Goal: Task Accomplishment & Management: Use online tool/utility

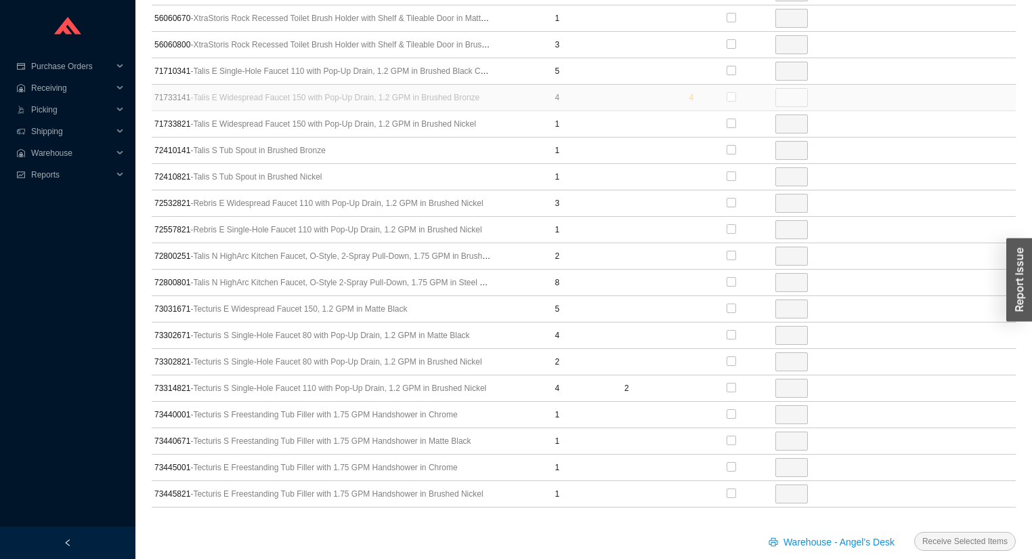
scroll to position [4199, 0]
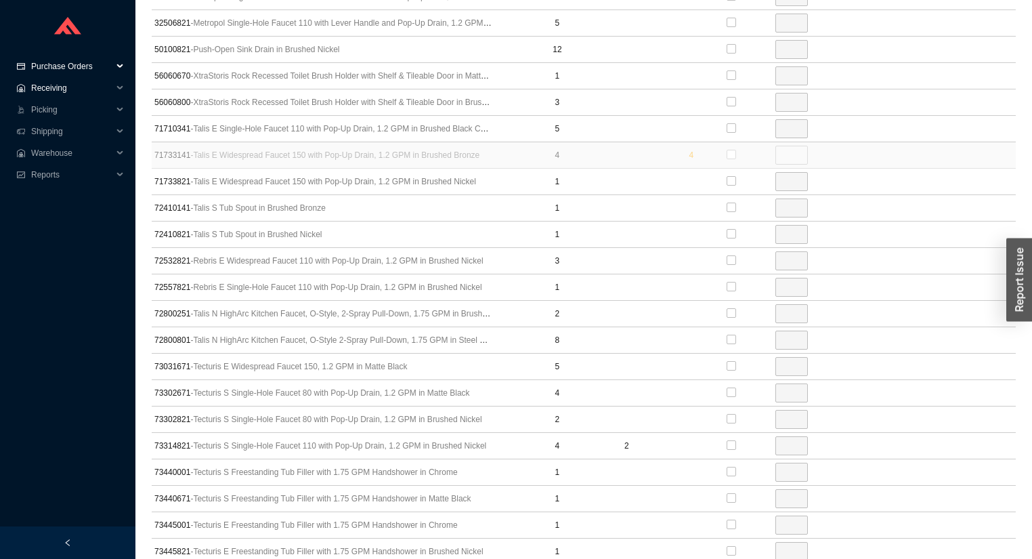
click at [51, 87] on span "Receiving" at bounding box center [71, 88] width 81 height 22
click at [51, 114] on link "Receiving" at bounding box center [50, 109] width 36 height 9
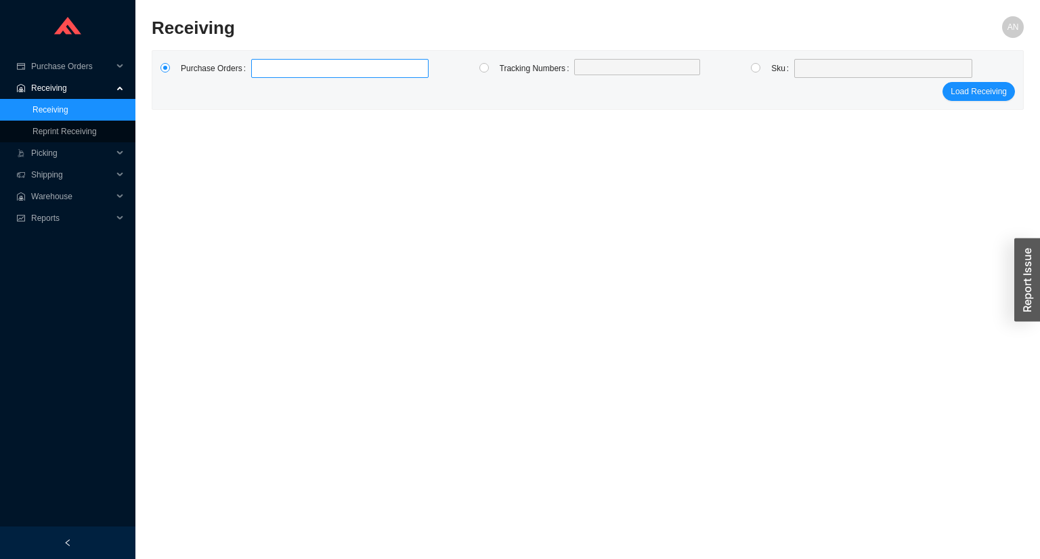
click at [32, 105] on link "Receiving" at bounding box center [50, 109] width 36 height 9
click at [286, 68] on label at bounding box center [339, 68] width 177 height 19
click at [263, 68] on input at bounding box center [257, 68] width 9 height 15
type input "988238"
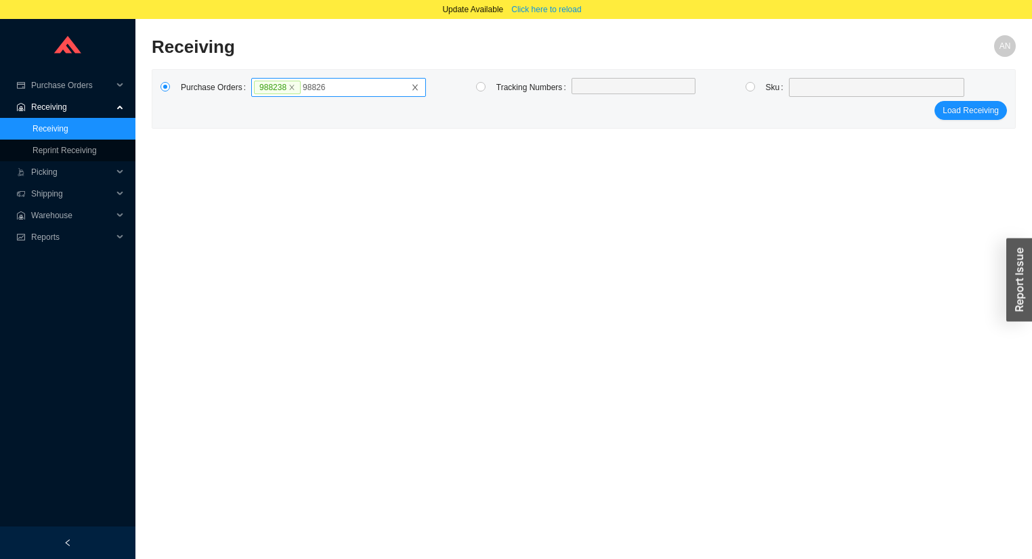
type input "988263"
click button "Load Receiving" at bounding box center [970, 110] width 72 height 19
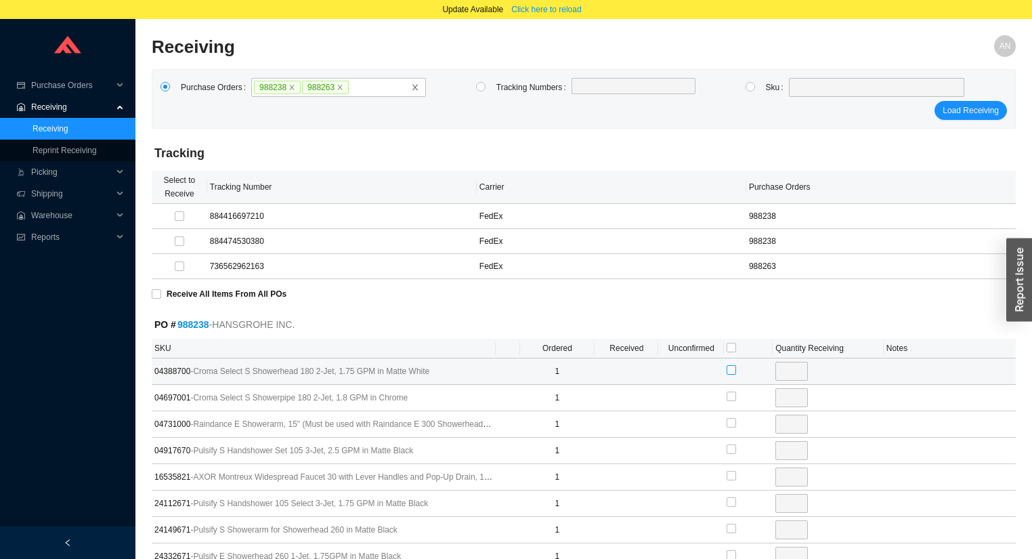
click at [734, 371] on input "checkbox" at bounding box center [730, 369] width 9 height 9
checkbox input "true"
type input "1"
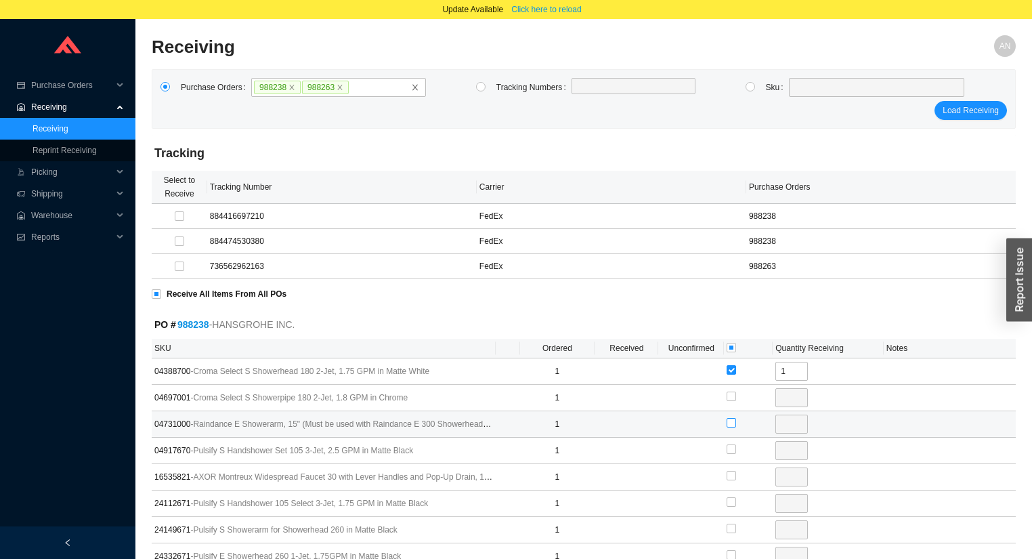
click at [731, 422] on input "checkbox" at bounding box center [730, 422] width 9 height 9
checkbox input "true"
type input "1"
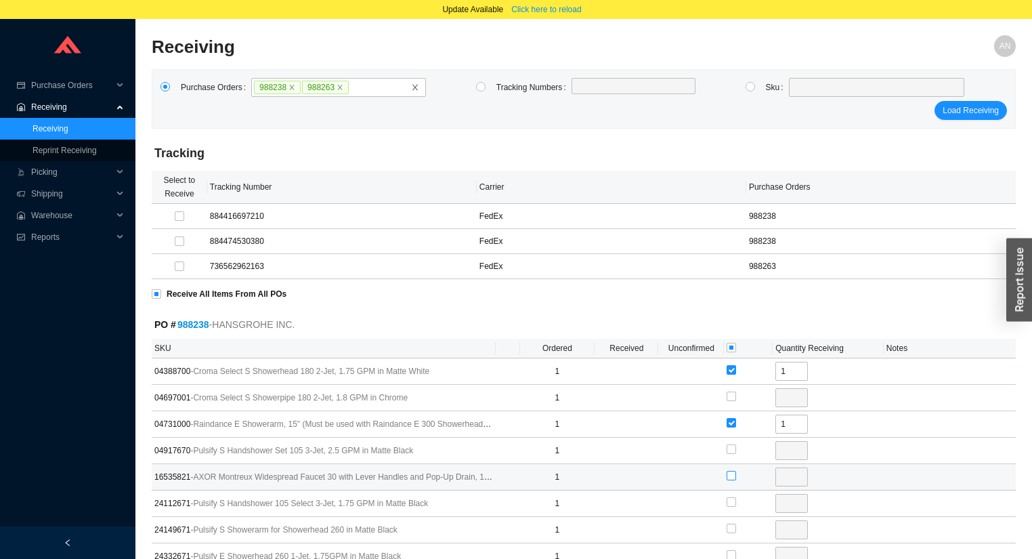
click at [729, 473] on input "checkbox" at bounding box center [730, 475] width 9 height 9
checkbox input "true"
type input "1"
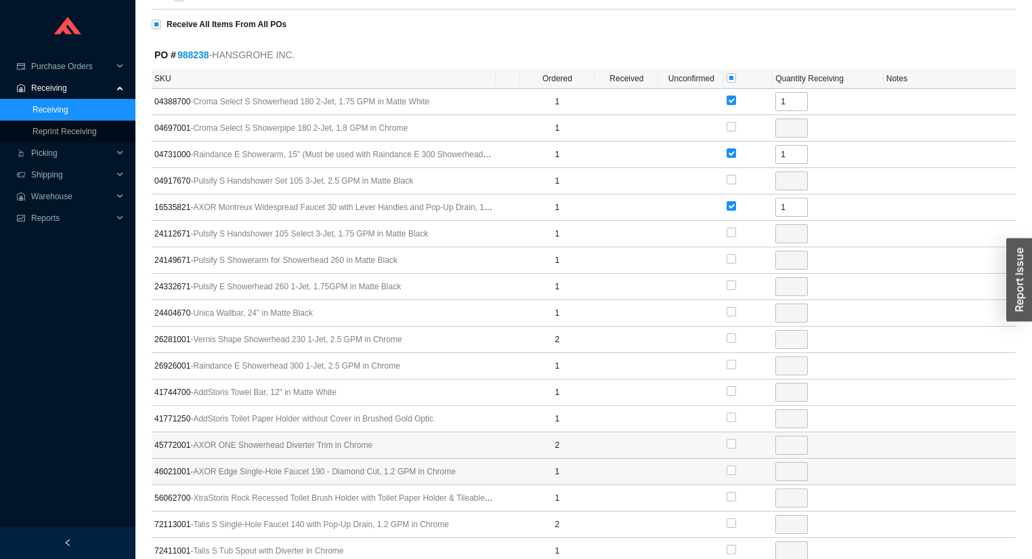
scroll to position [271, 0]
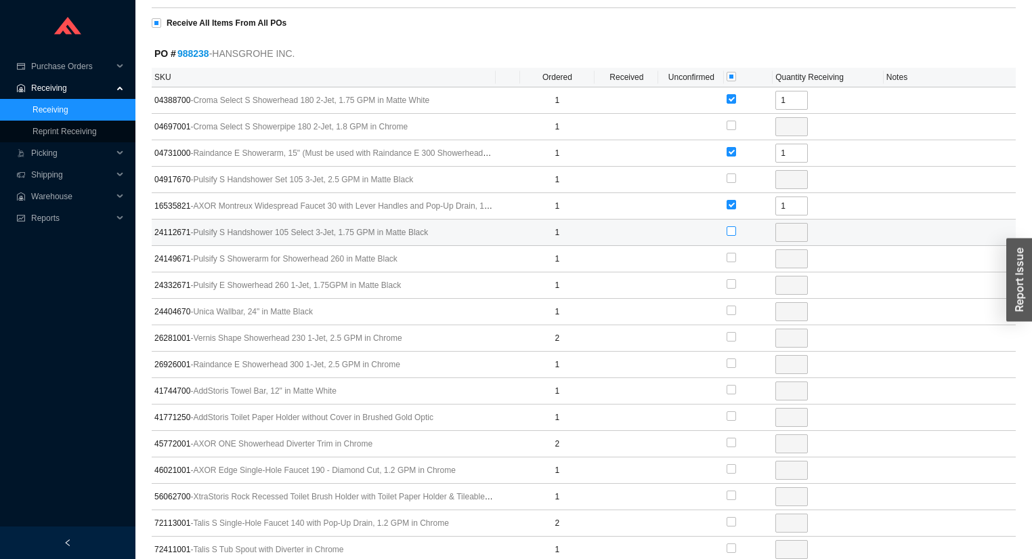
click at [733, 232] on input "checkbox" at bounding box center [730, 230] width 9 height 9
checkbox input "true"
type input "1"
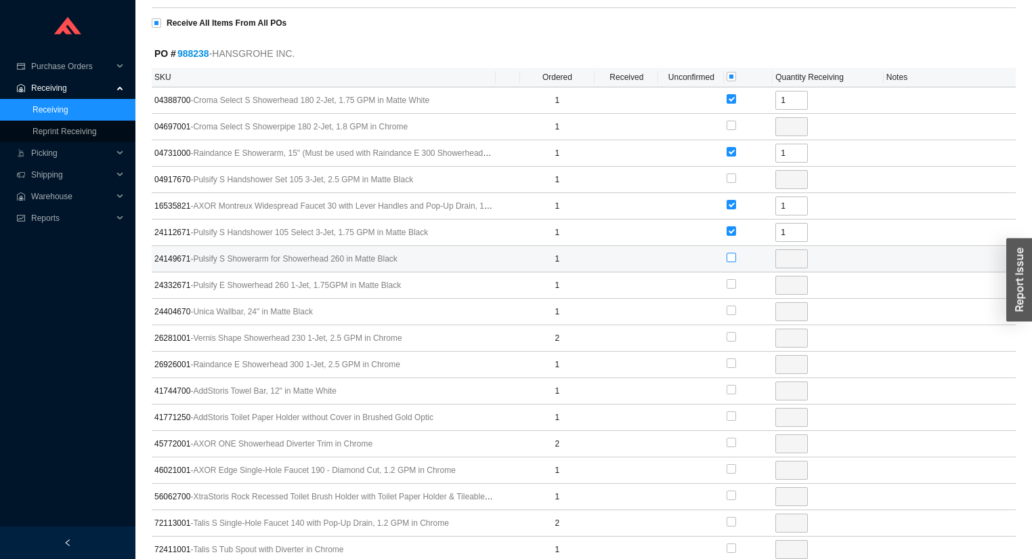
click at [733, 257] on input "checkbox" at bounding box center [730, 257] width 9 height 9
checkbox input "true"
type input "1"
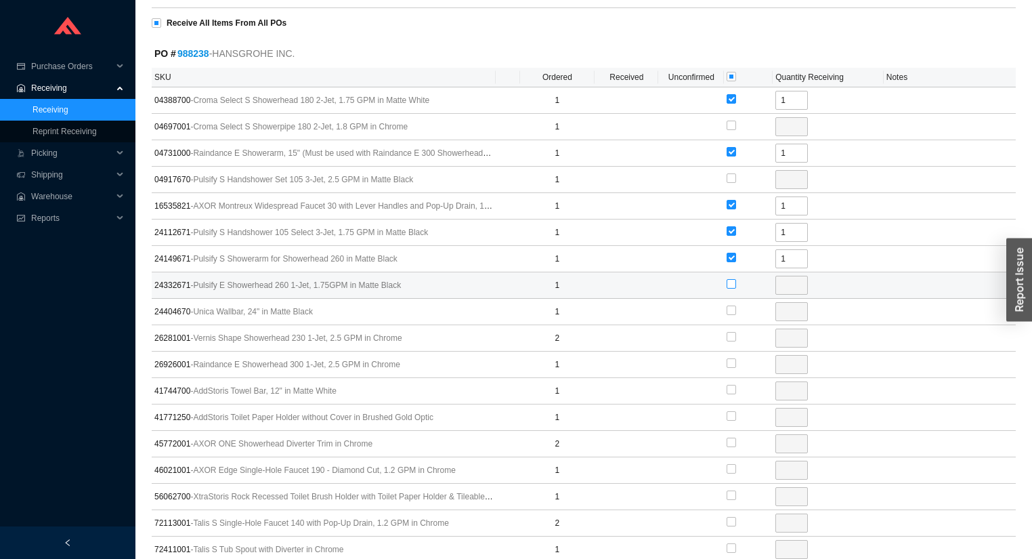
click at [732, 283] on input "checkbox" at bounding box center [730, 283] width 9 height 9
checkbox input "true"
type input "1"
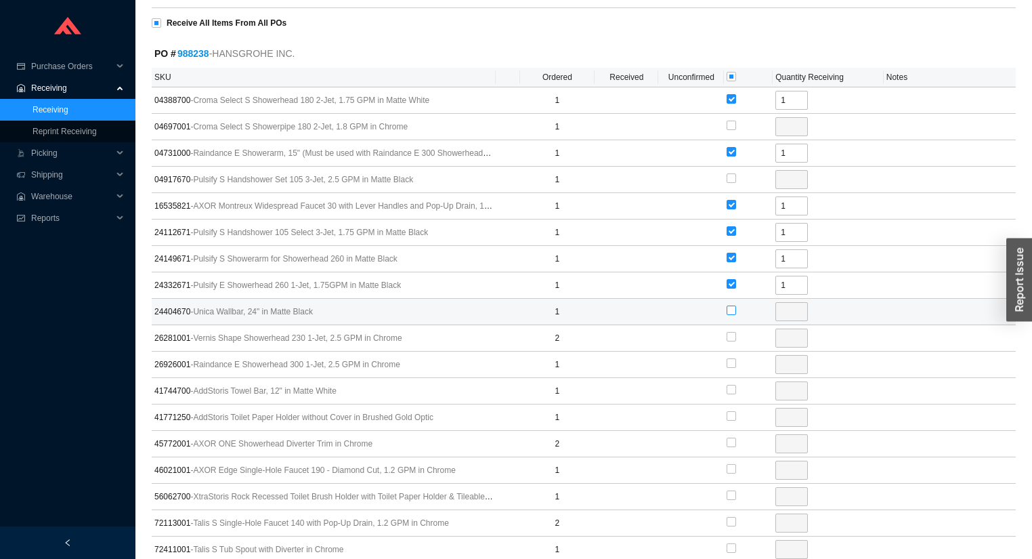
click at [731, 311] on input "checkbox" at bounding box center [730, 309] width 9 height 9
checkbox input "true"
type input "1"
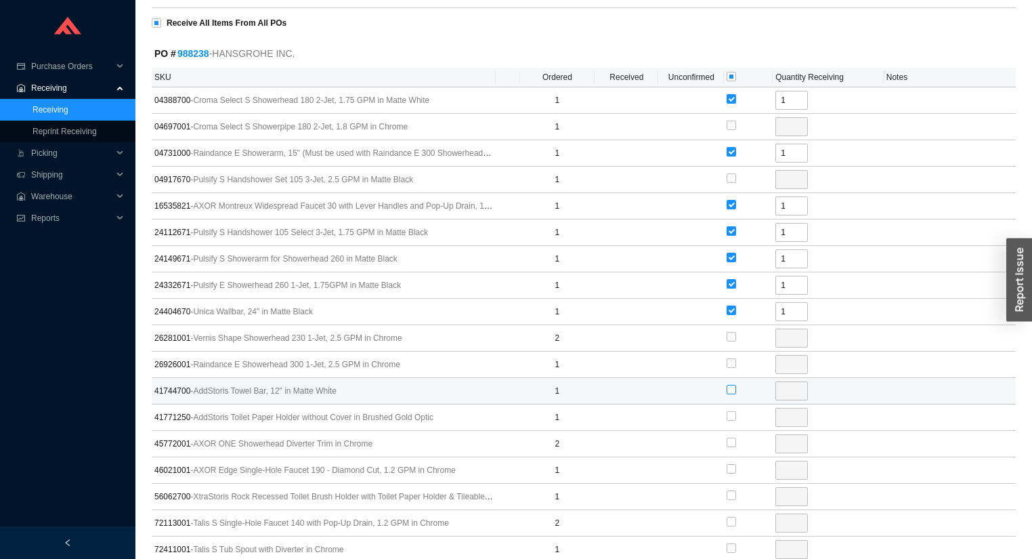
click at [729, 392] on label at bounding box center [730, 390] width 9 height 14
click at [729, 392] on input "checkbox" at bounding box center [730, 389] width 9 height 9
checkbox input "true"
type input "1"
click at [731, 411] on input "checkbox" at bounding box center [730, 415] width 9 height 9
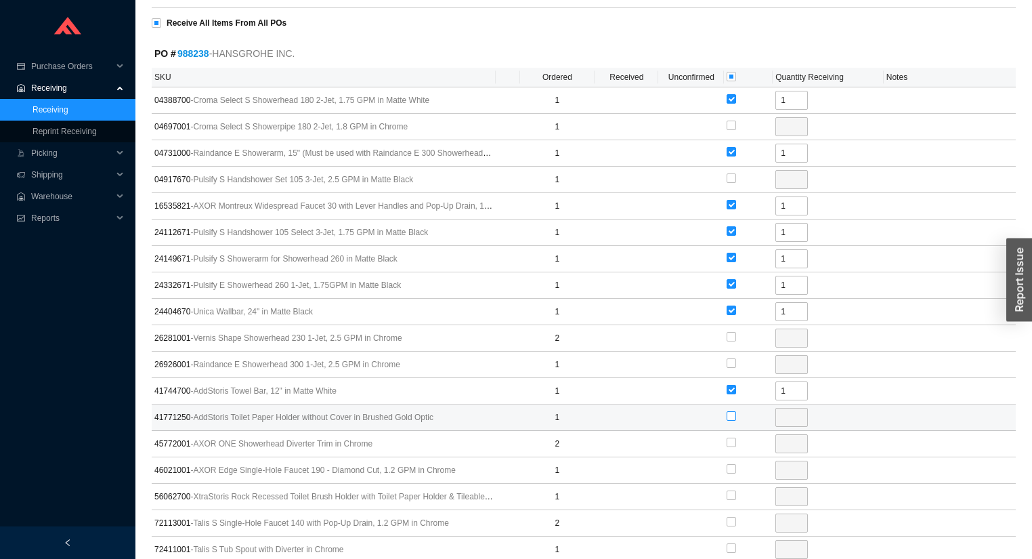
checkbox input "true"
type input "1"
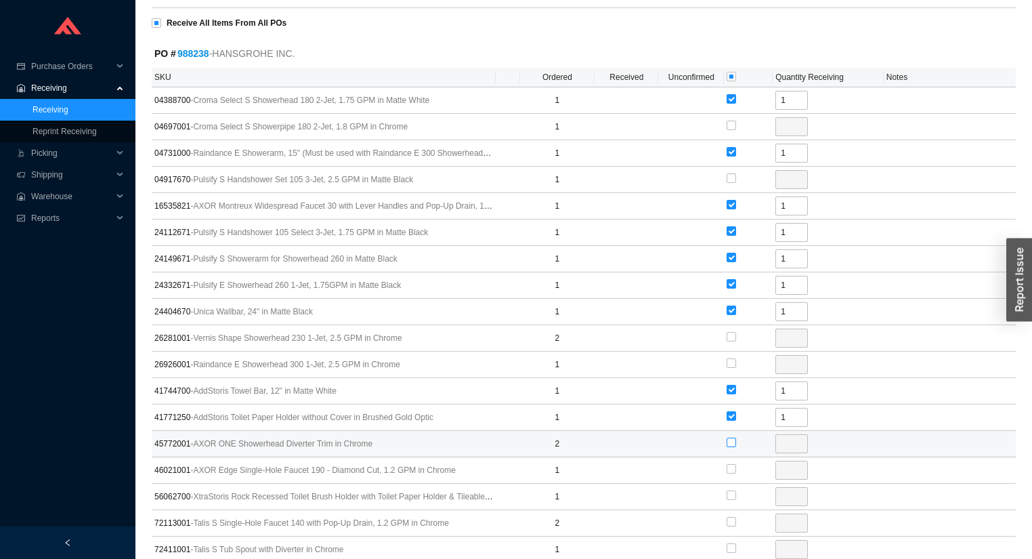
click at [731, 439] on input "checkbox" at bounding box center [730, 441] width 9 height 9
checkbox input "true"
type input "2"
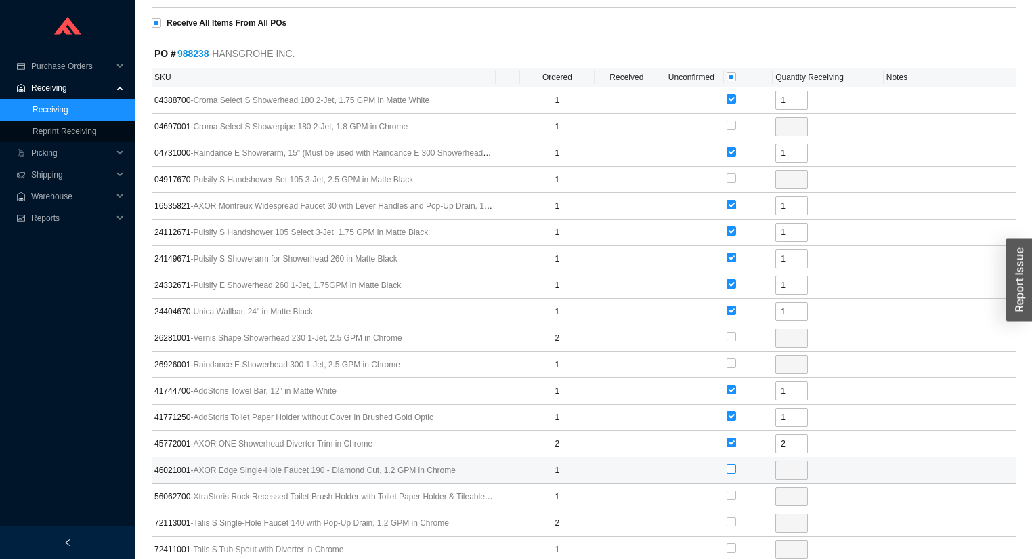
click at [731, 464] on input "checkbox" at bounding box center [730, 468] width 9 height 9
checkbox input "true"
type input "1"
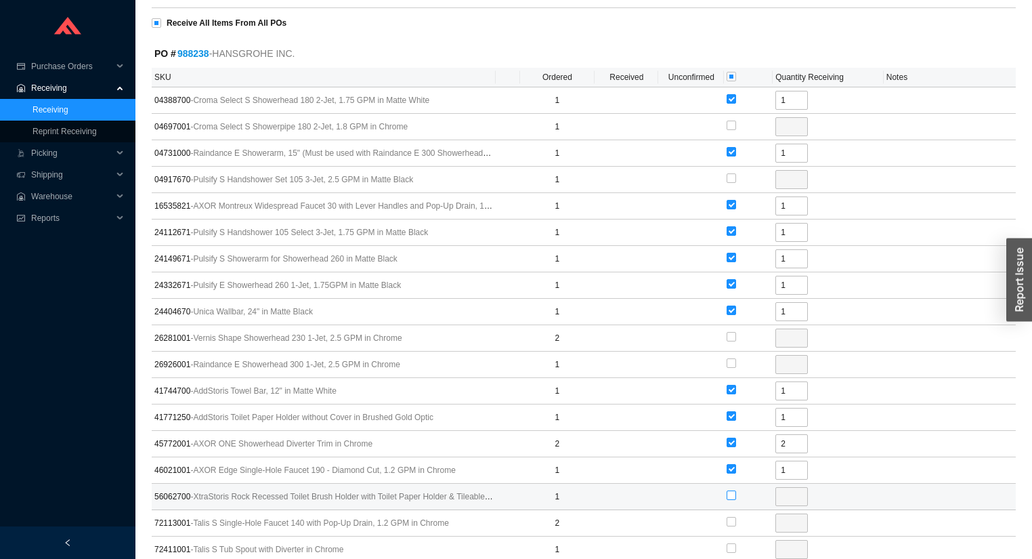
click at [731, 490] on input "checkbox" at bounding box center [730, 494] width 9 height 9
checkbox input "true"
type input "1"
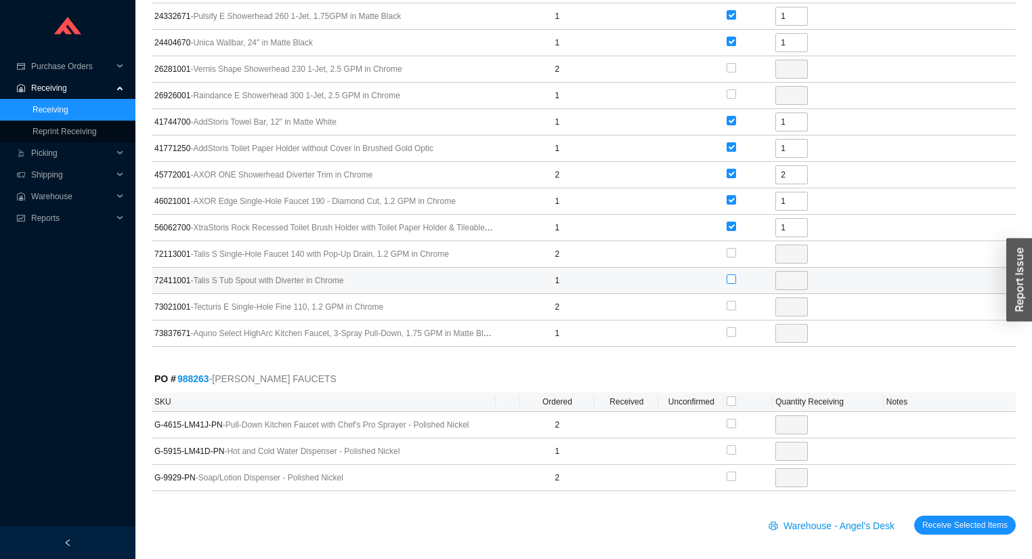
scroll to position [540, 0]
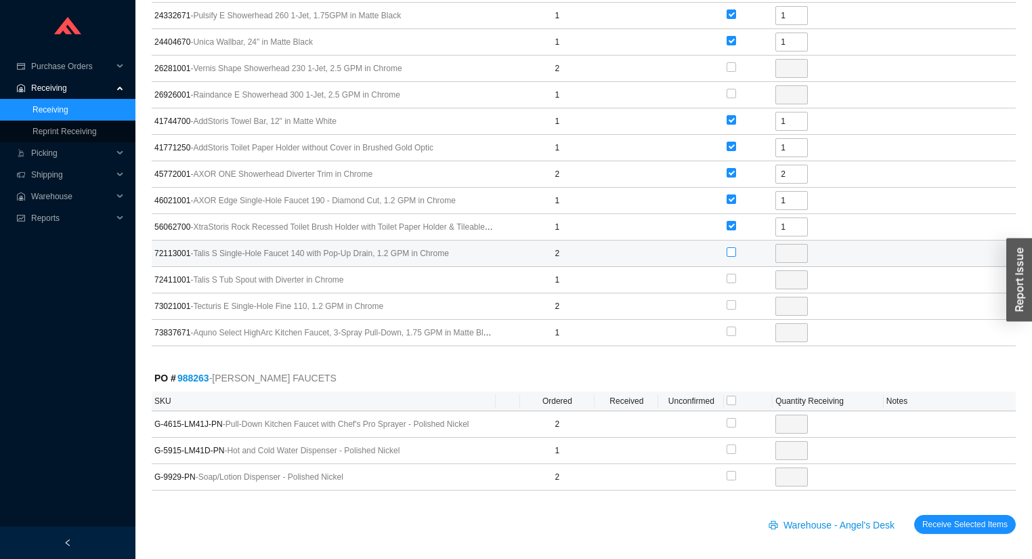
click at [736, 248] on input "checkbox" at bounding box center [730, 251] width 9 height 9
checkbox input "true"
type input "2"
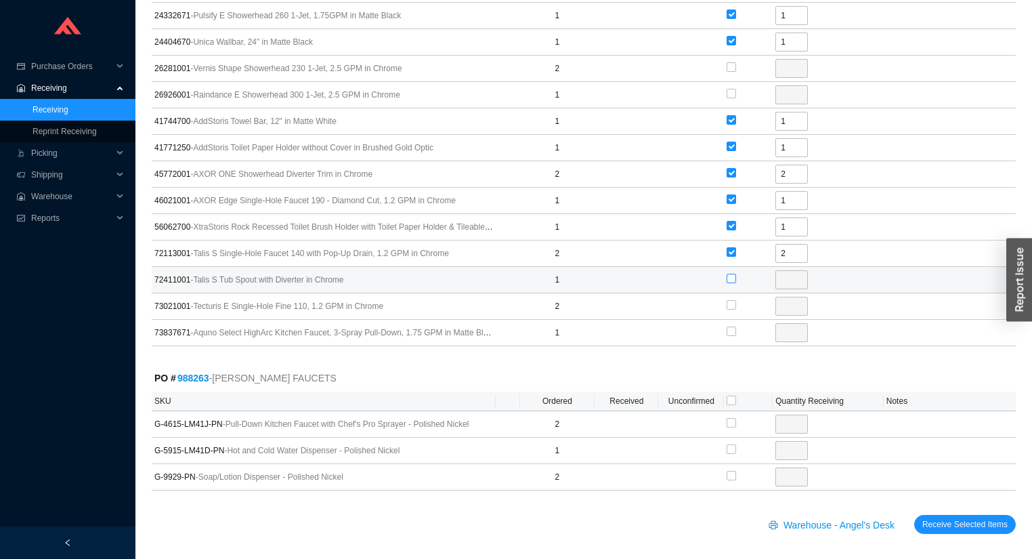
click at [732, 274] on input "checkbox" at bounding box center [730, 278] width 9 height 9
checkbox input "true"
type input "1"
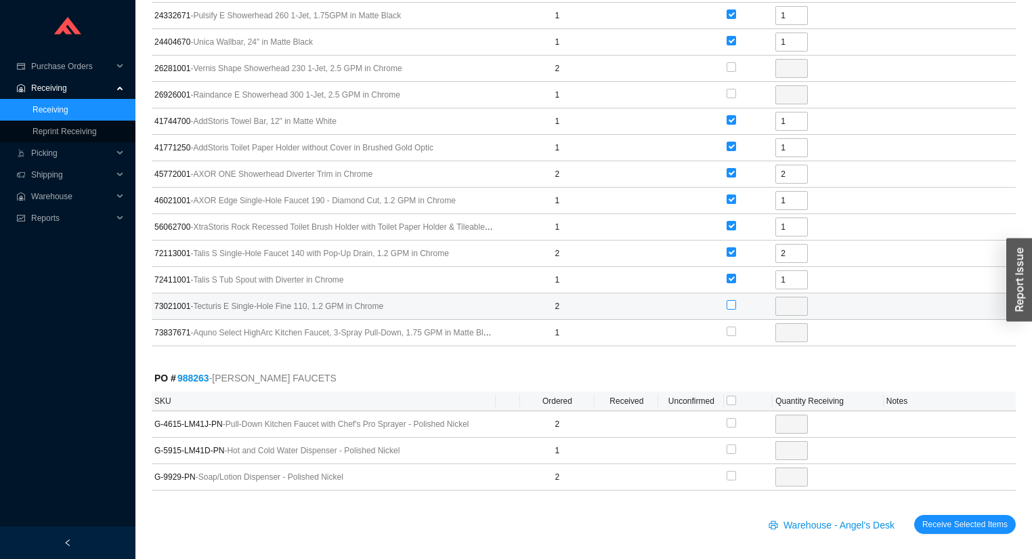
click at [730, 300] on input "checkbox" at bounding box center [730, 304] width 9 height 9
checkbox input "true"
type input "2"
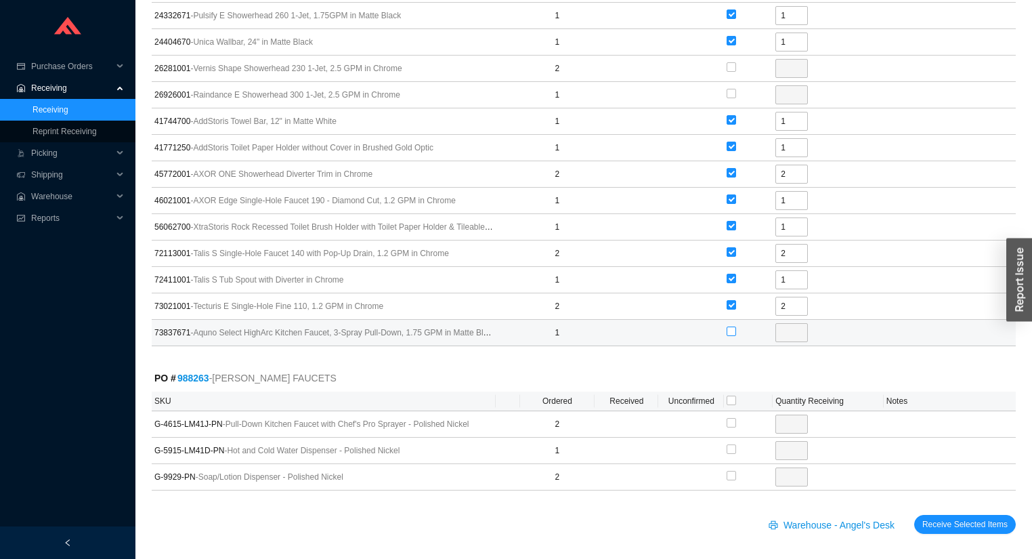
click at [728, 327] on input "checkbox" at bounding box center [730, 330] width 9 height 9
checkbox input "true"
type input "1"
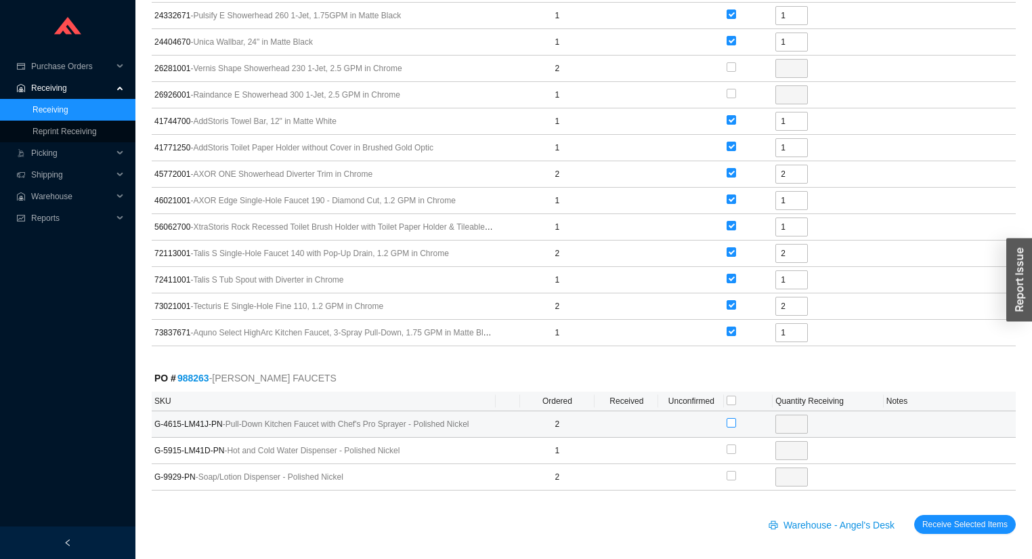
click at [731, 418] on input "checkbox" at bounding box center [730, 422] width 9 height 9
checkbox input "true"
type input "2"
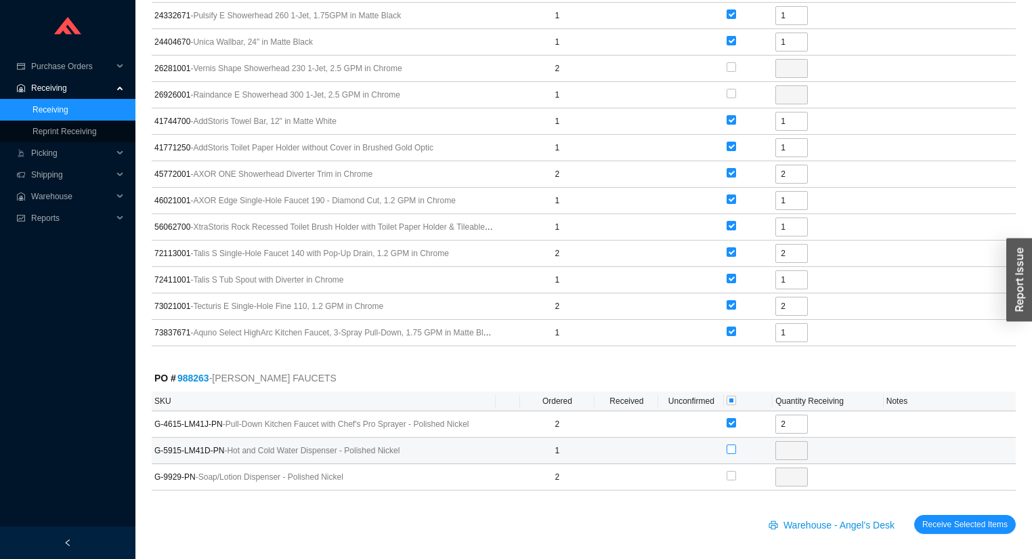
click at [730, 448] on input "checkbox" at bounding box center [730, 448] width 9 height 9
checkbox input "true"
type input "1"
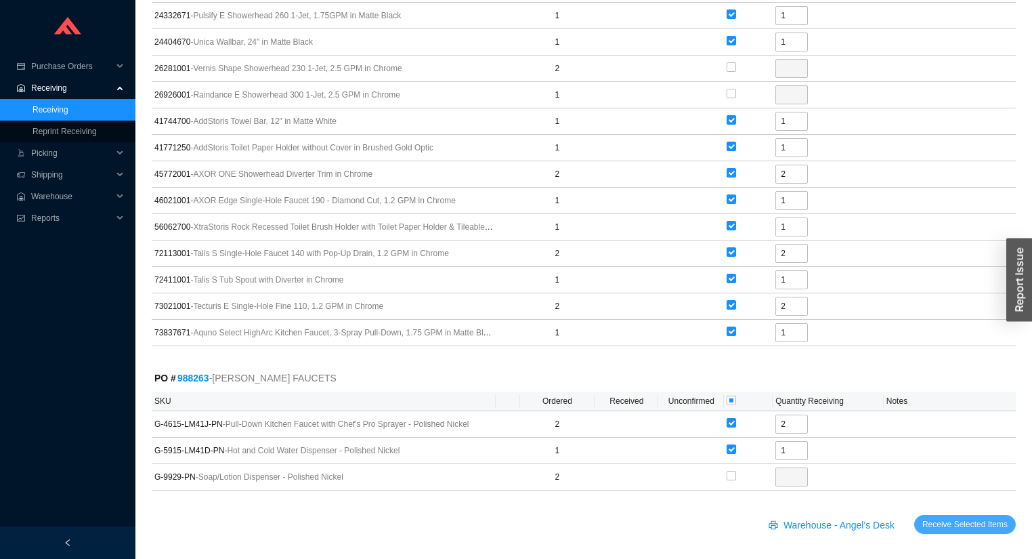
click at [929, 517] on span "Receive Selected Items" at bounding box center [964, 524] width 85 height 14
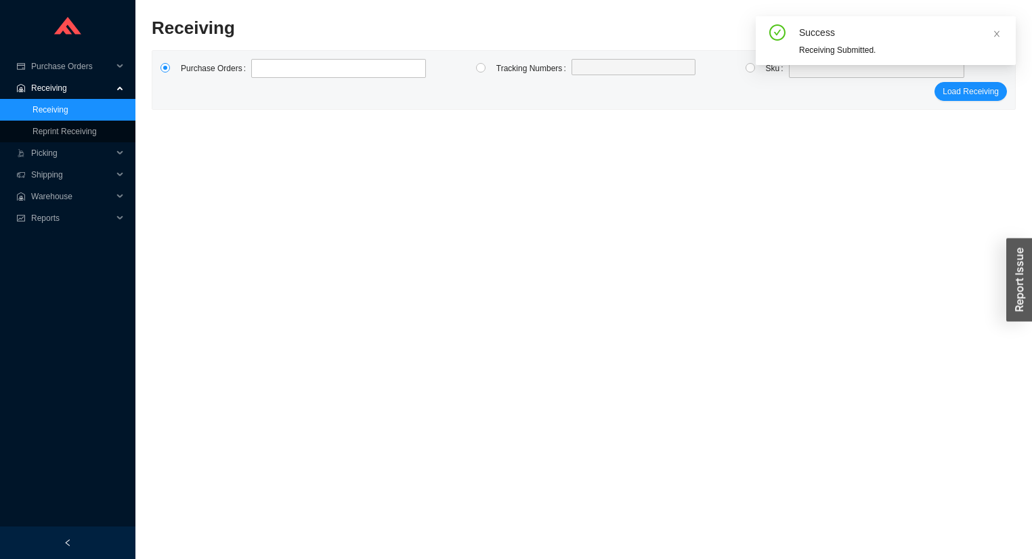
scroll to position [19, 0]
click at [750, 70] on input "radio" at bounding box center [749, 67] width 9 height 9
radio input "true"
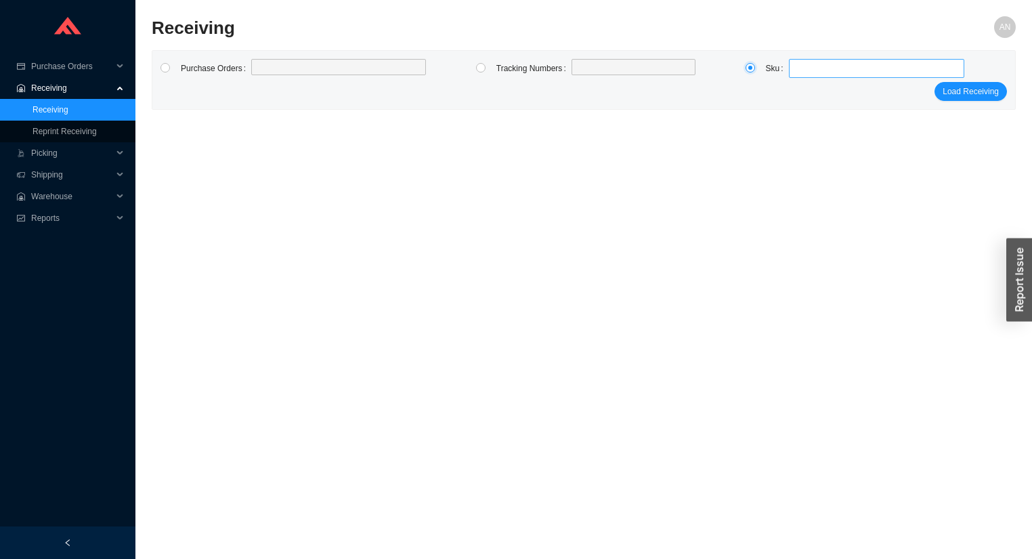
click at [803, 70] on span at bounding box center [876, 69] width 165 height 18
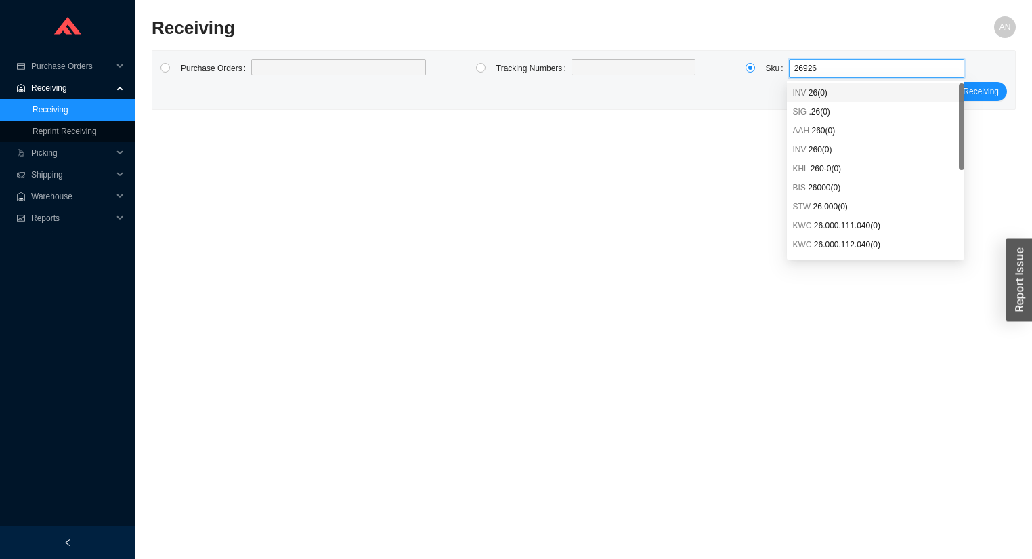
type input "269268"
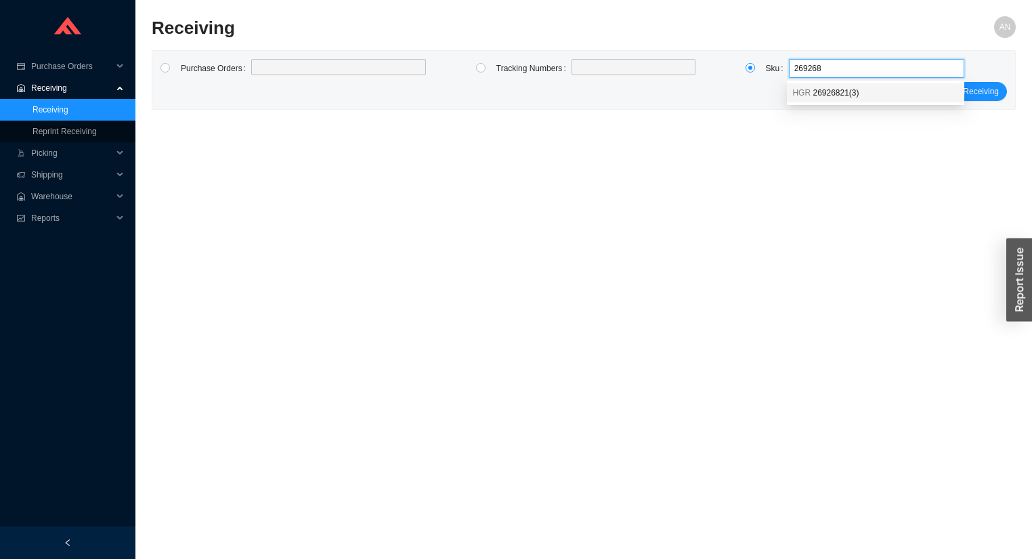
click at [816, 92] on span "26926821 ( 3 )" at bounding box center [835, 92] width 46 height 9
click at [959, 89] on span "Load Receiving" at bounding box center [970, 92] width 56 height 14
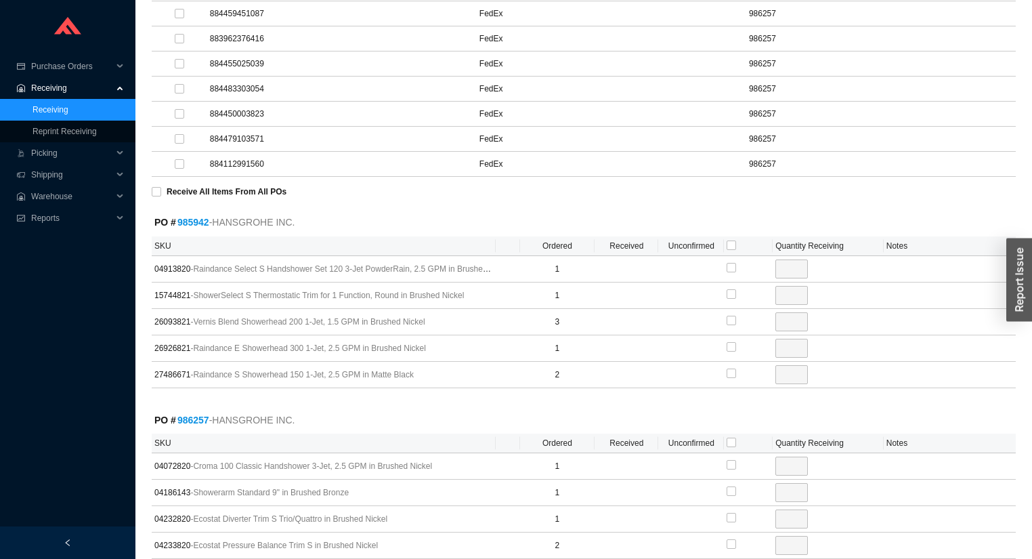
scroll to position [290, 0]
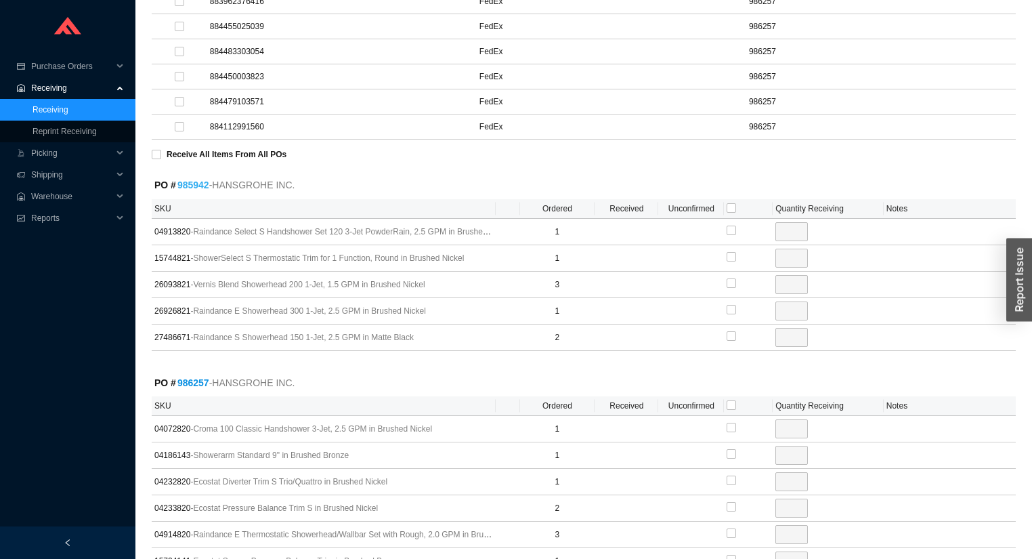
click at [198, 179] on link "985942" at bounding box center [193, 184] width 32 height 11
